Goal: Task Accomplishment & Management: Use online tool/utility

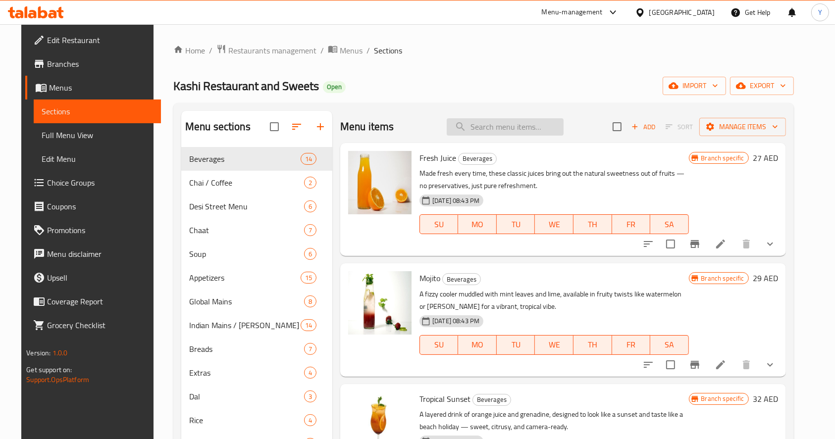
click at [504, 129] on input "search" at bounding box center [505, 126] width 117 height 17
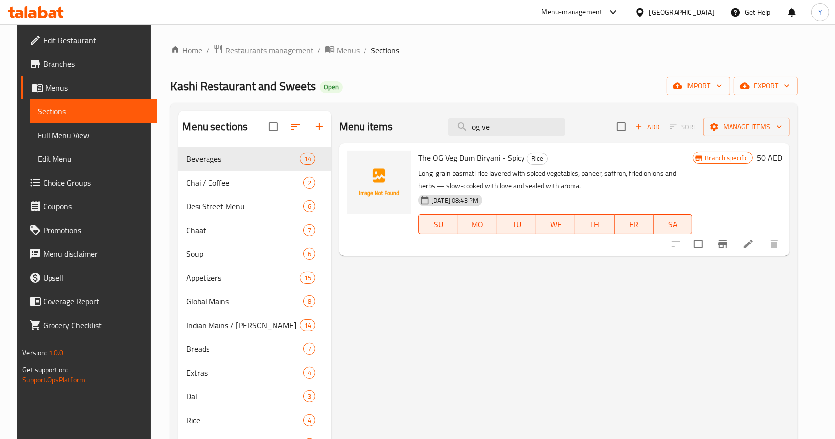
type input "og ve"
click at [257, 54] on span "Restaurants management" at bounding box center [269, 51] width 88 height 12
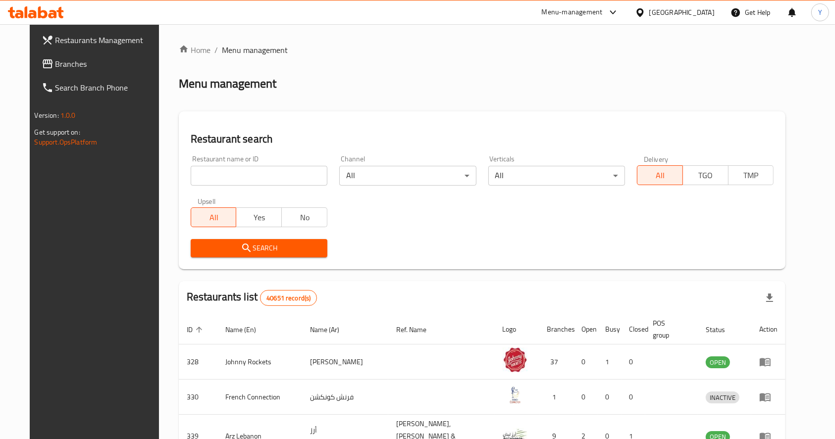
click at [246, 180] on input "search" at bounding box center [259, 176] width 137 height 20
type input "qasr al farouj"
click button "Search" at bounding box center [259, 248] width 137 height 18
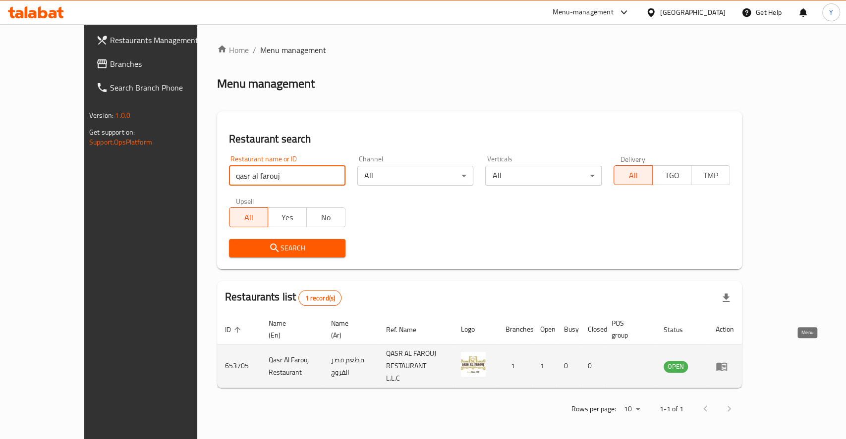
click at [727, 361] on icon "enhanced table" at bounding box center [721, 367] width 12 height 12
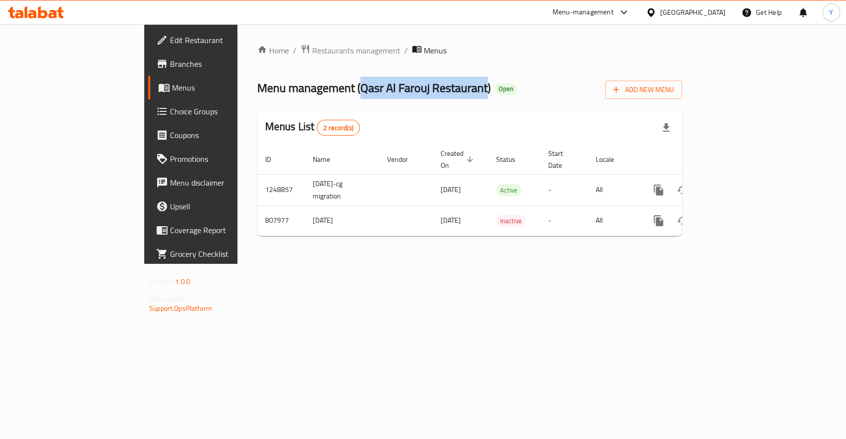
drag, startPoint x: 266, startPoint y: 91, endPoint x: 392, endPoint y: 93, distance: 126.8
click at [392, 93] on span "Menu management ( Qasr Al Farouj Restaurant )" at bounding box center [373, 88] width 233 height 22
copy span "Qasr Al Farouj Restaurant"
click at [312, 53] on span "Restaurants management" at bounding box center [356, 51] width 88 height 12
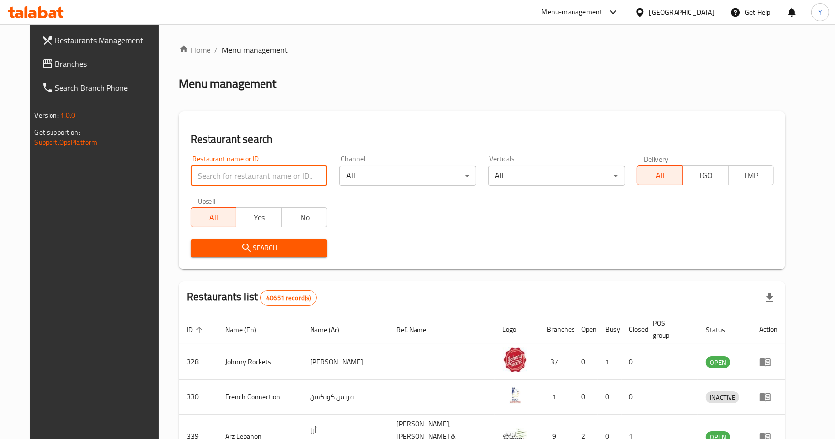
click at [218, 177] on input "search" at bounding box center [259, 176] width 137 height 20
type input "keema wala"
click button "Search" at bounding box center [259, 248] width 137 height 18
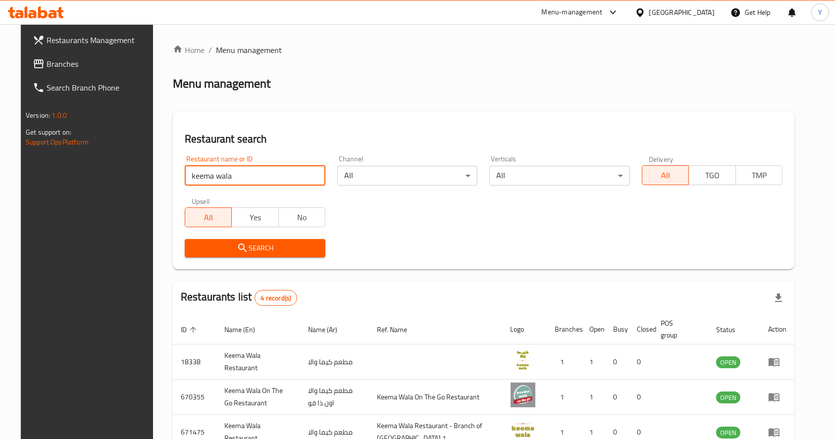
click at [693, 206] on div "Restaurant name or ID keema wala Restaurant name or ID Channel All ​ Verticals …" at bounding box center [484, 207] width 610 height 114
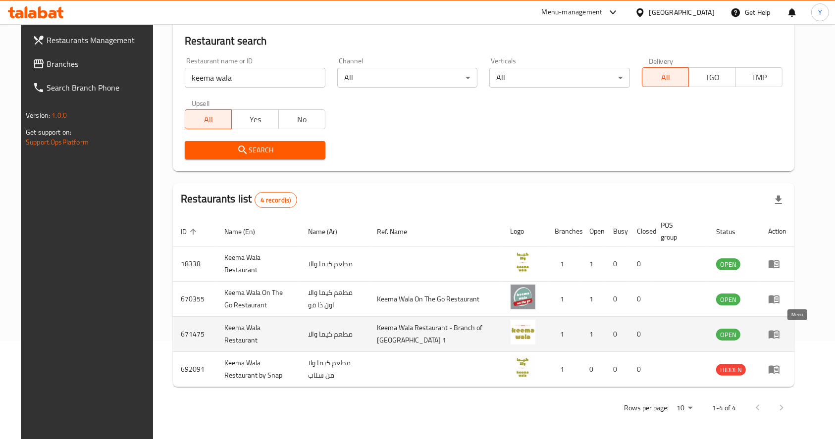
click at [778, 333] on icon "enhanced table" at bounding box center [776, 335] width 3 height 4
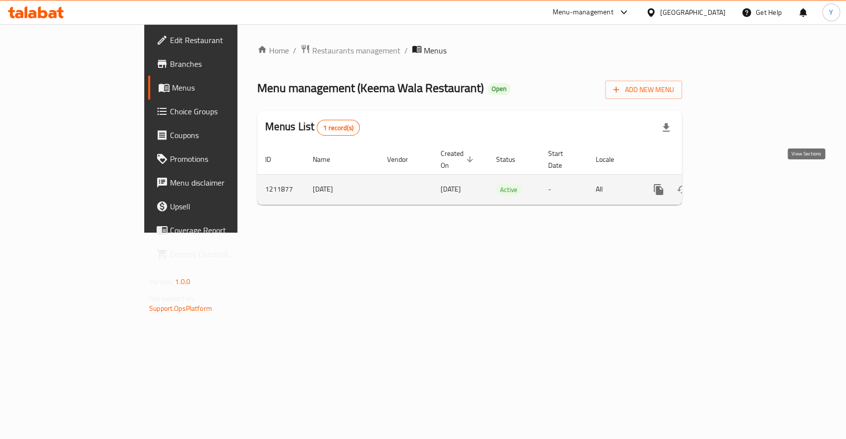
click at [736, 184] on icon "enhanced table" at bounding box center [730, 190] width 12 height 12
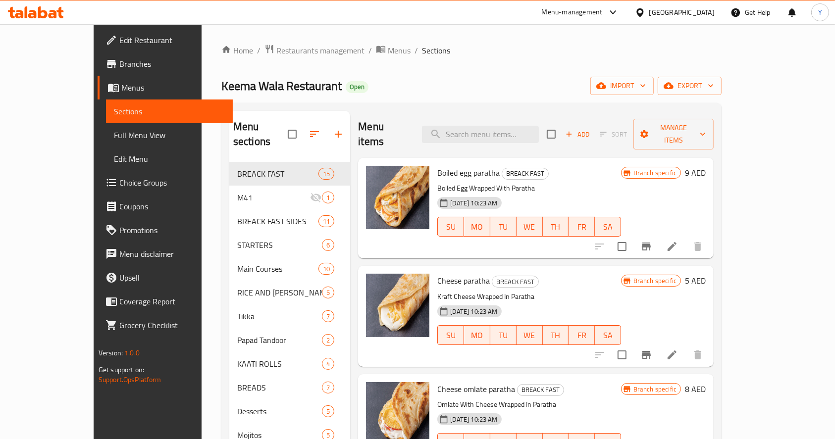
click at [119, 36] on span "Edit Restaurant" at bounding box center [172, 40] width 106 height 12
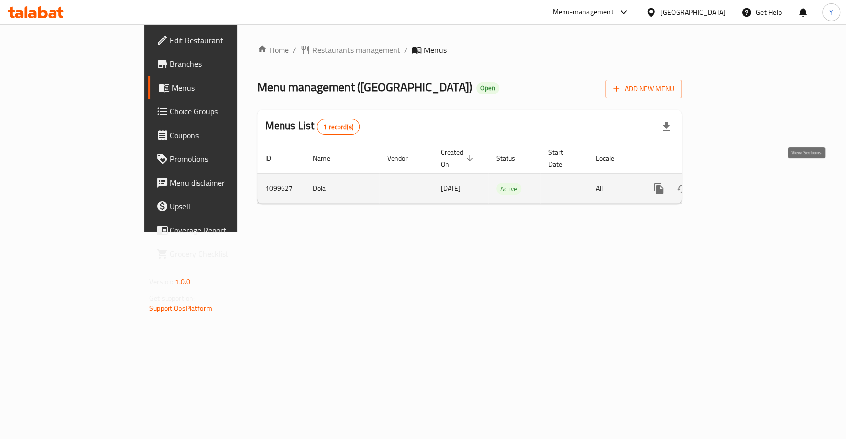
click at [736, 183] on icon "enhanced table" at bounding box center [730, 189] width 12 height 12
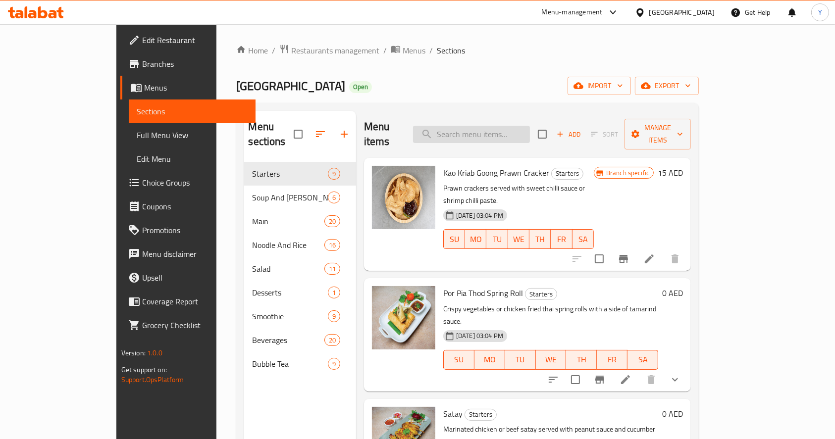
click at [503, 126] on input "search" at bounding box center [471, 134] width 117 height 17
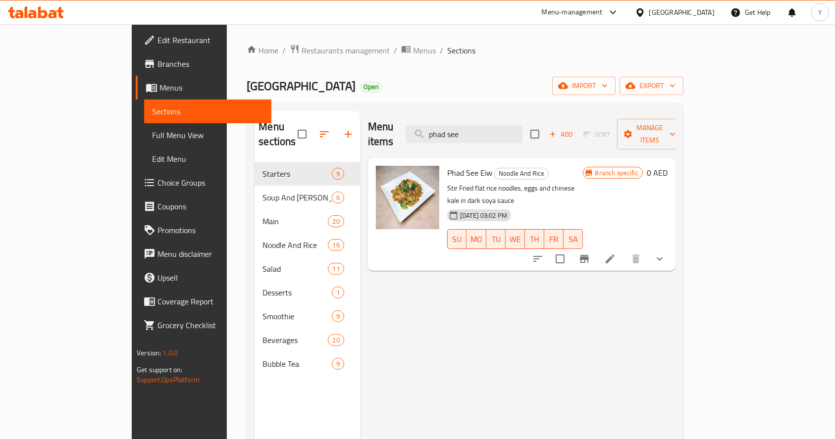
type input "phad see"
click at [624, 250] on li at bounding box center [610, 259] width 28 height 18
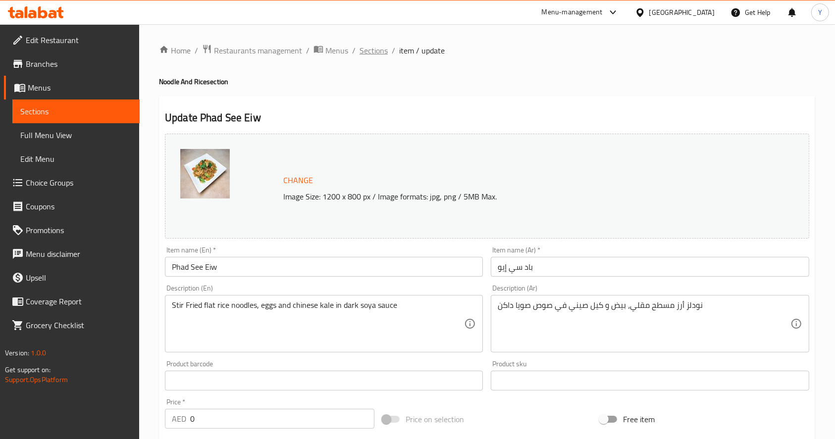
click at [380, 54] on span "Sections" at bounding box center [374, 51] width 28 height 12
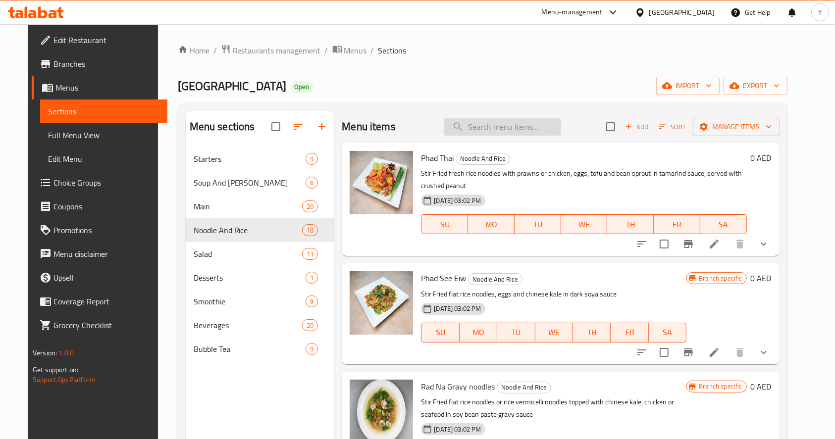
click at [498, 126] on input "search" at bounding box center [502, 126] width 117 height 17
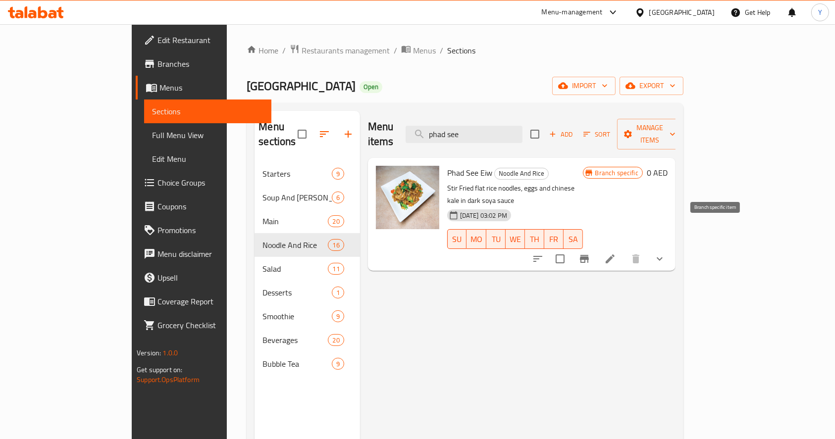
type input "phad see"
click at [591, 253] on icon "Branch-specific-item" at bounding box center [585, 259] width 12 height 12
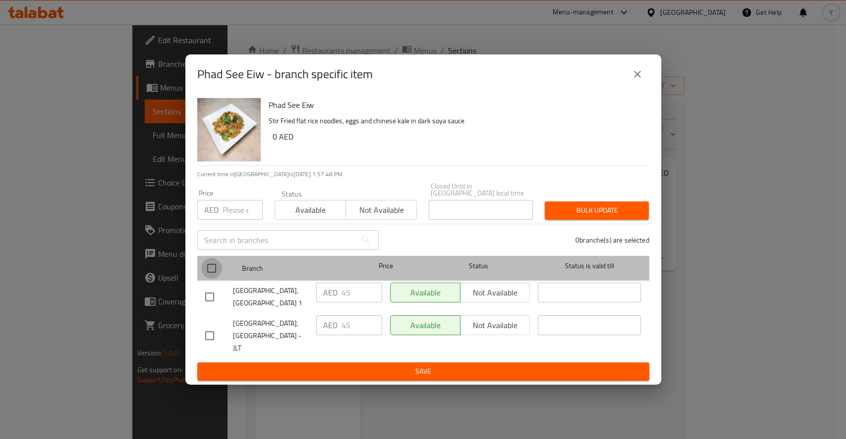
click at [214, 277] on input "checkbox" at bounding box center [211, 268] width 21 height 21
checkbox input "true"
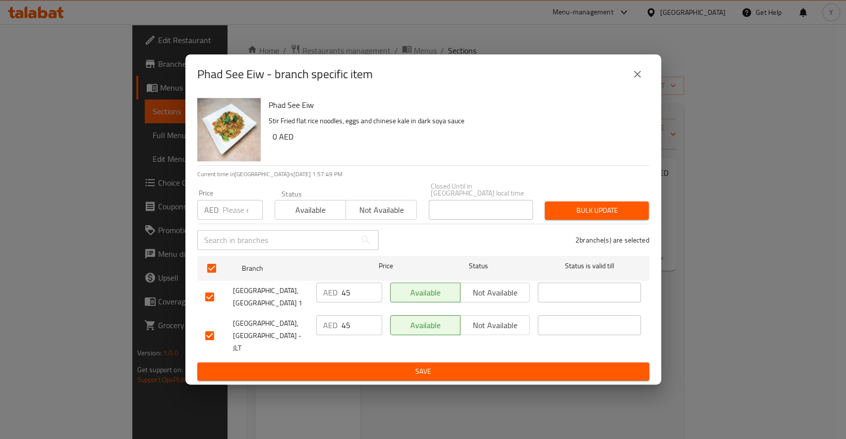
click at [234, 220] on input "number" at bounding box center [242, 210] width 40 height 20
type input "0"
click at [312, 217] on span "Available" at bounding box center [310, 210] width 63 height 14
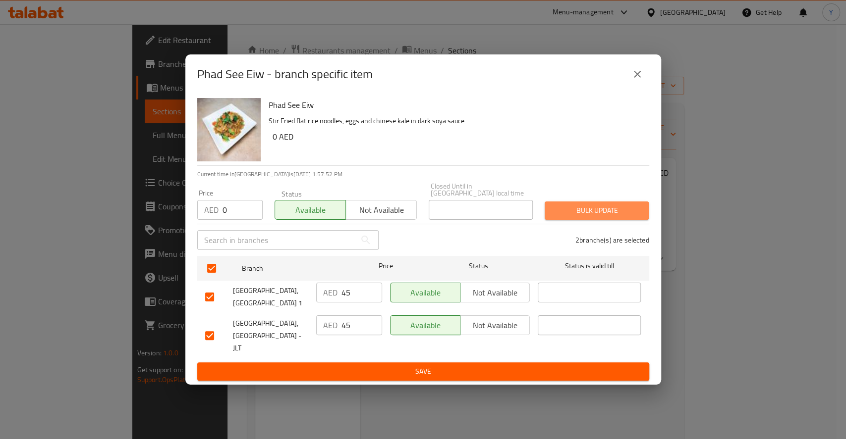
click at [622, 216] on span "Bulk update" at bounding box center [596, 211] width 88 height 12
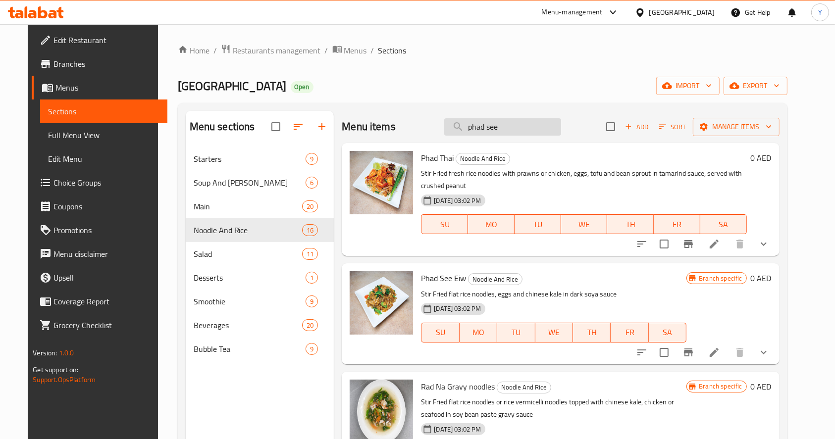
click at [511, 126] on input "phad see" at bounding box center [502, 126] width 117 height 17
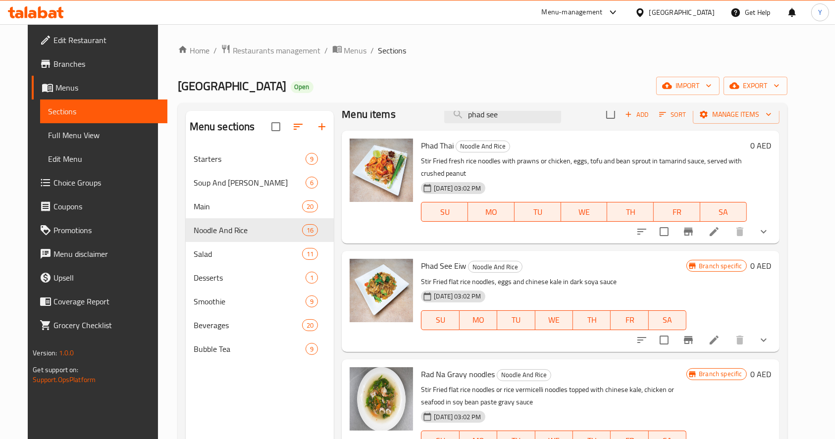
scroll to position [13, 0]
click at [695, 343] on icon "Branch-specific-item" at bounding box center [689, 340] width 12 height 12
click at [720, 339] on icon at bounding box center [714, 340] width 12 height 12
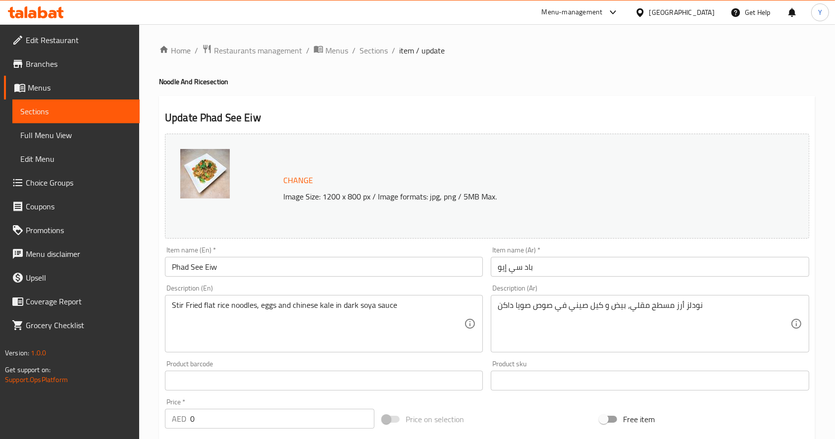
click at [581, 14] on div "Menu-management" at bounding box center [572, 12] width 61 height 12
